Goal: Find specific page/section: Find specific page/section

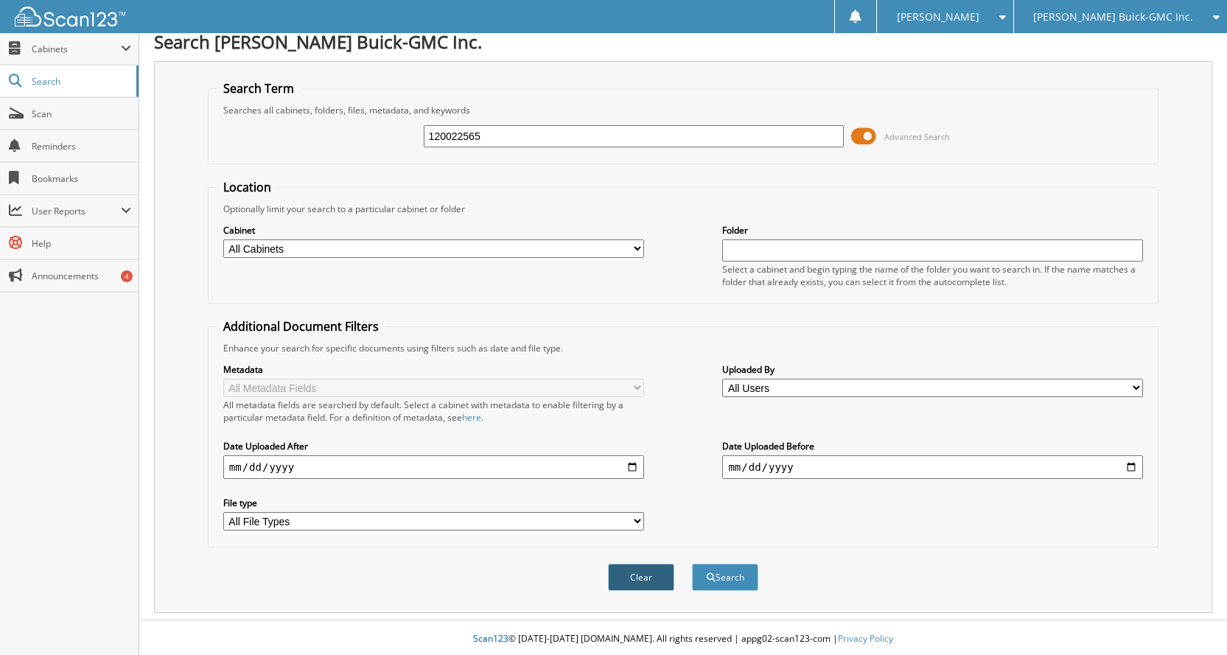
scroll to position [14, 0]
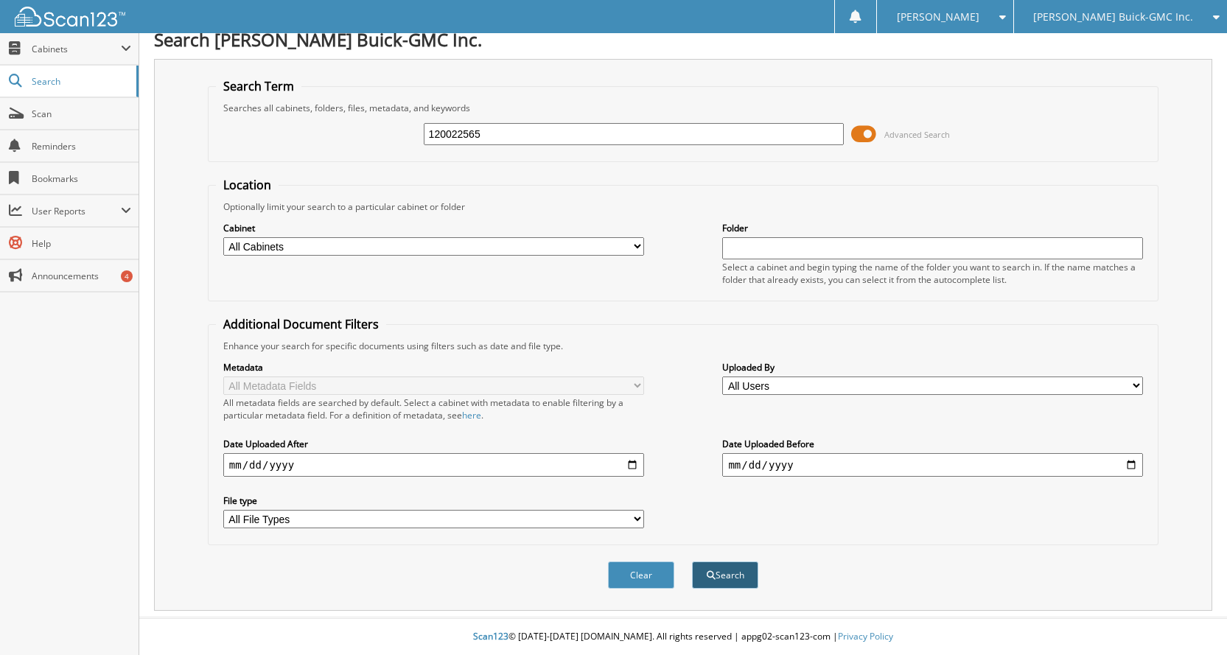
type input "120022565"
click at [716, 564] on button "Search" at bounding box center [725, 575] width 66 height 27
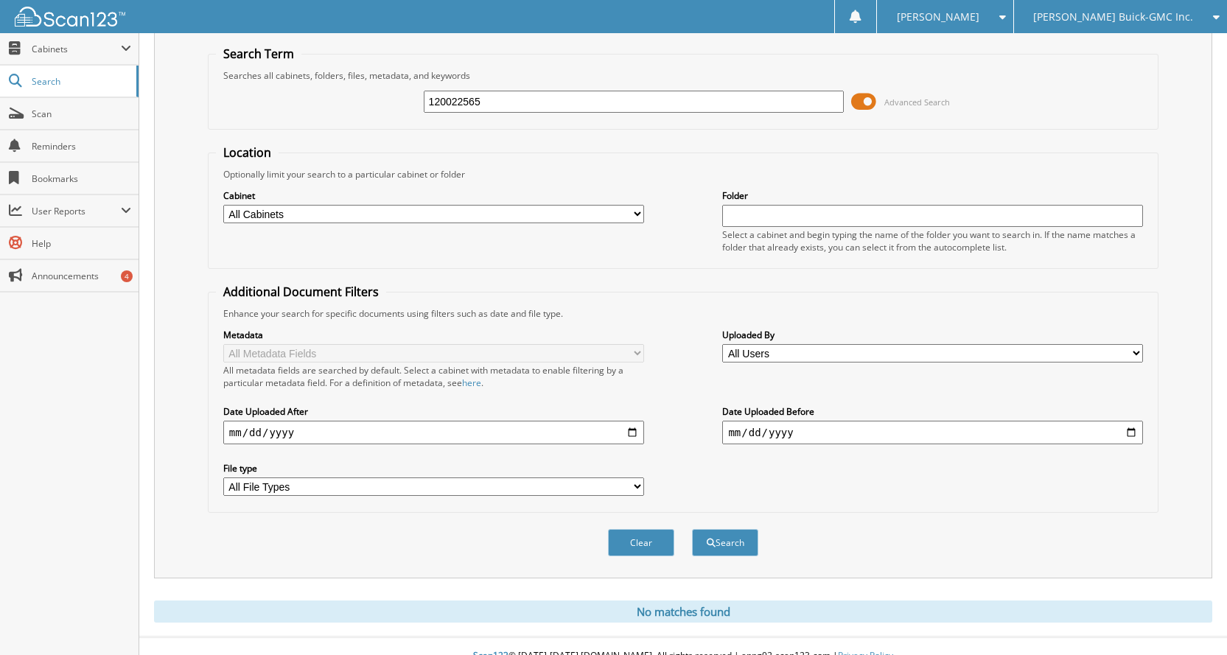
scroll to position [66, 0]
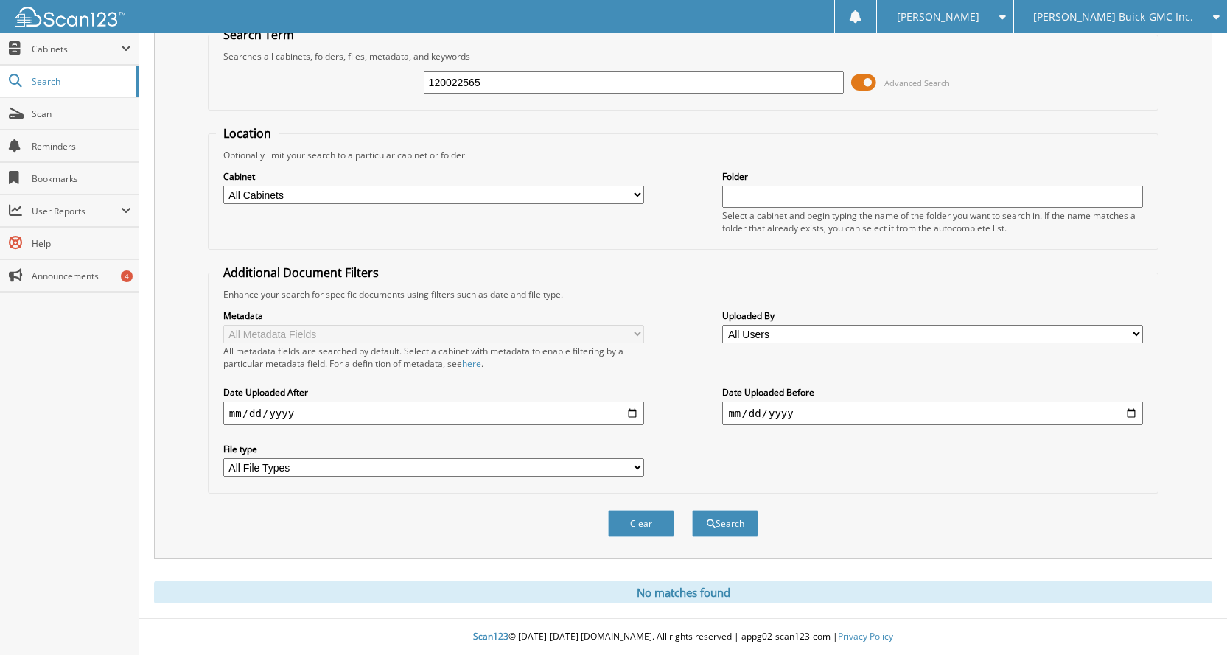
click at [369, 94] on div "120022565 Advanced Search" at bounding box center [683, 83] width 934 height 40
paste input "23002569"
type input "230025695"
drag, startPoint x: 1099, startPoint y: 22, endPoint x: 1085, endPoint y: 46, distance: 27.4
click at [1102, 21] on span "[PERSON_NAME] Buick-GMC Inc." at bounding box center [1113, 17] width 160 height 9
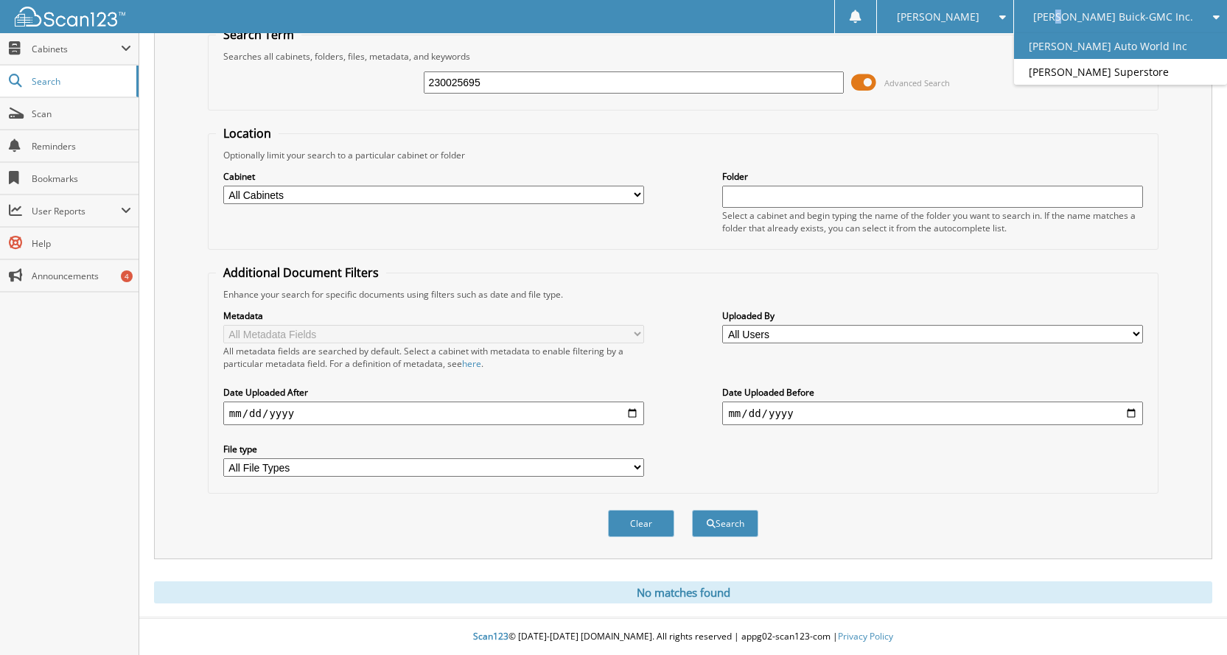
click at [1078, 49] on link "[PERSON_NAME] Auto World Inc" at bounding box center [1120, 46] width 213 height 26
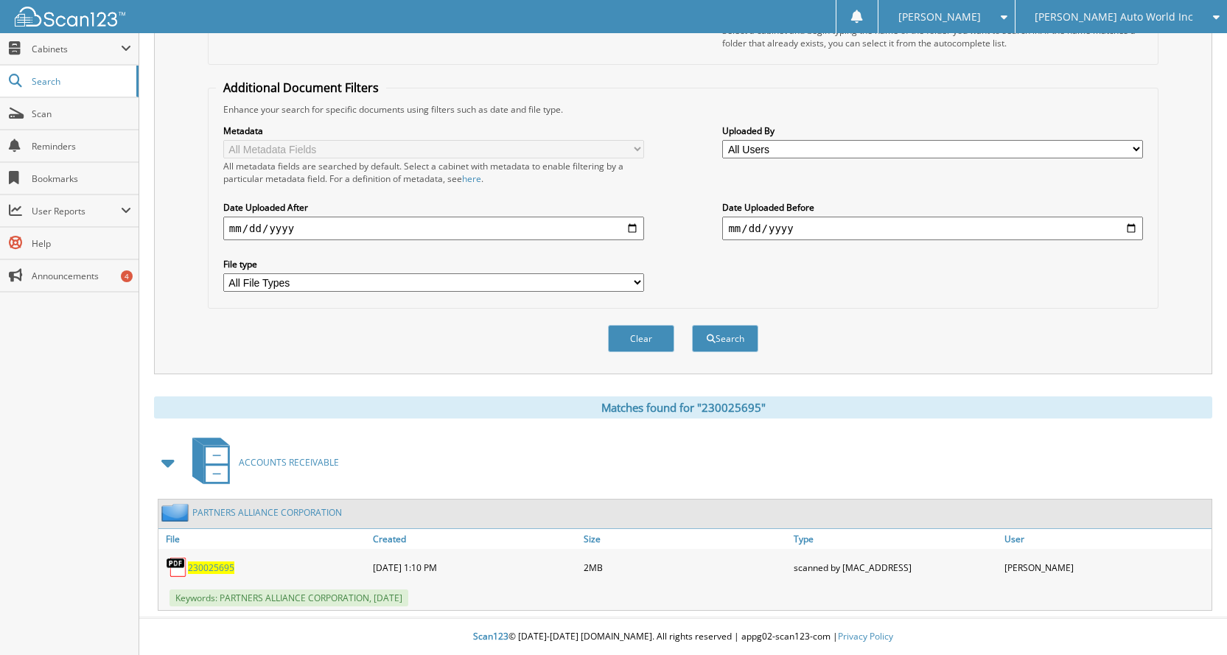
click at [29, 481] on div "Close Cabinets This Company All Companies Search Scan" at bounding box center [69, 344] width 139 height 622
